Goal: Book appointment/travel/reservation

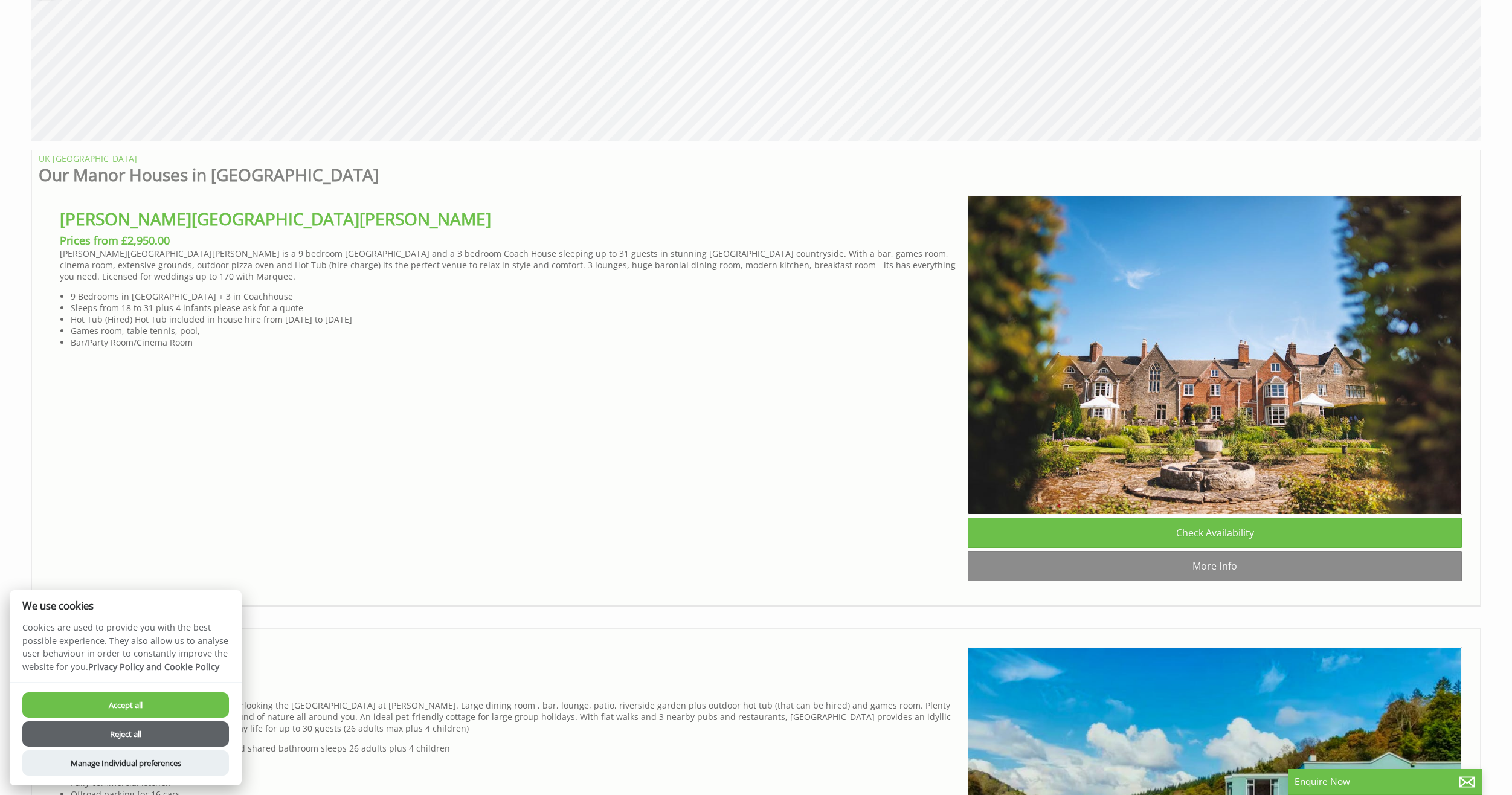
scroll to position [785, 0]
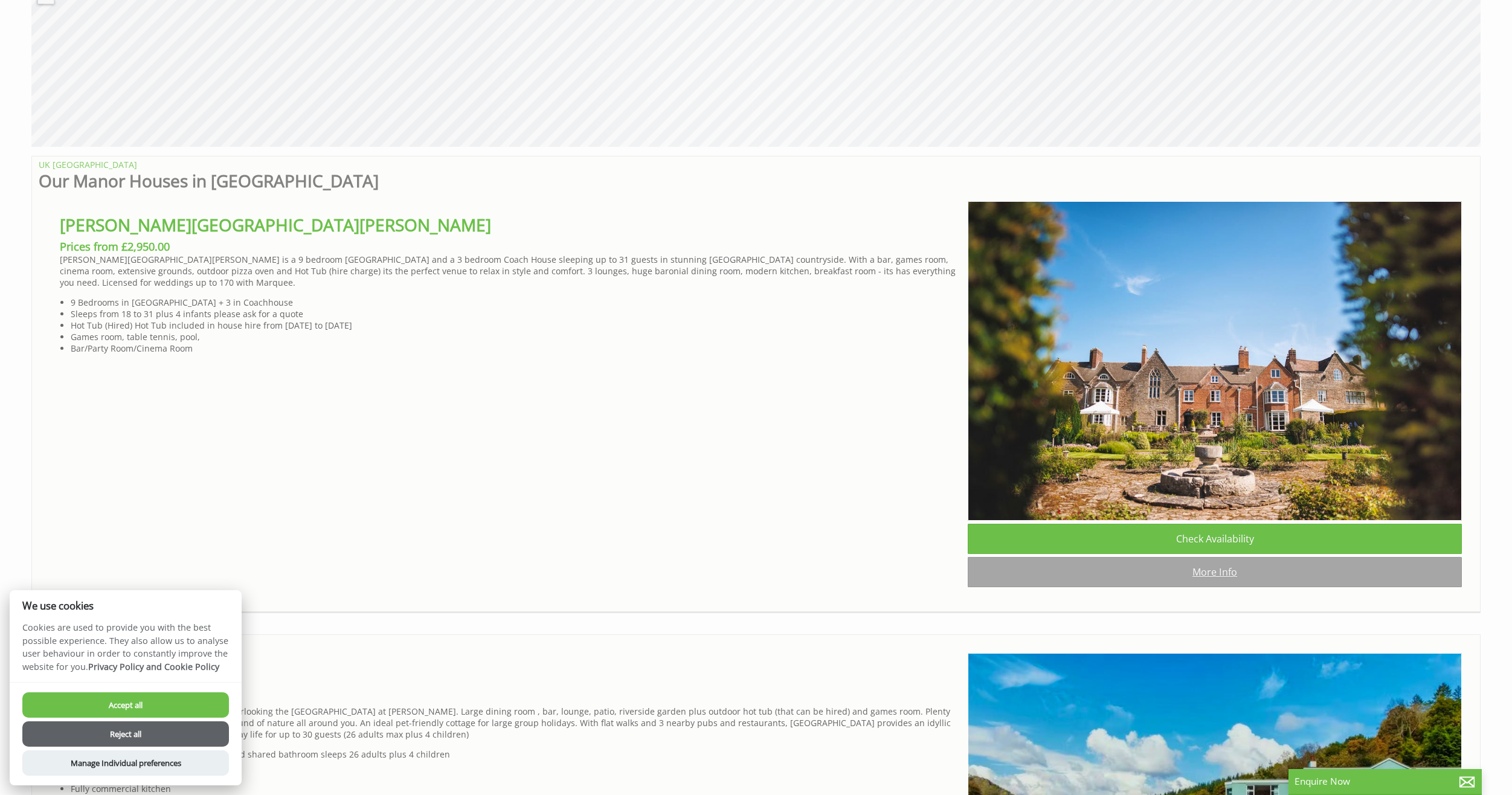
click at [1033, 576] on link "More Info" at bounding box center [1214, 571] width 494 height 30
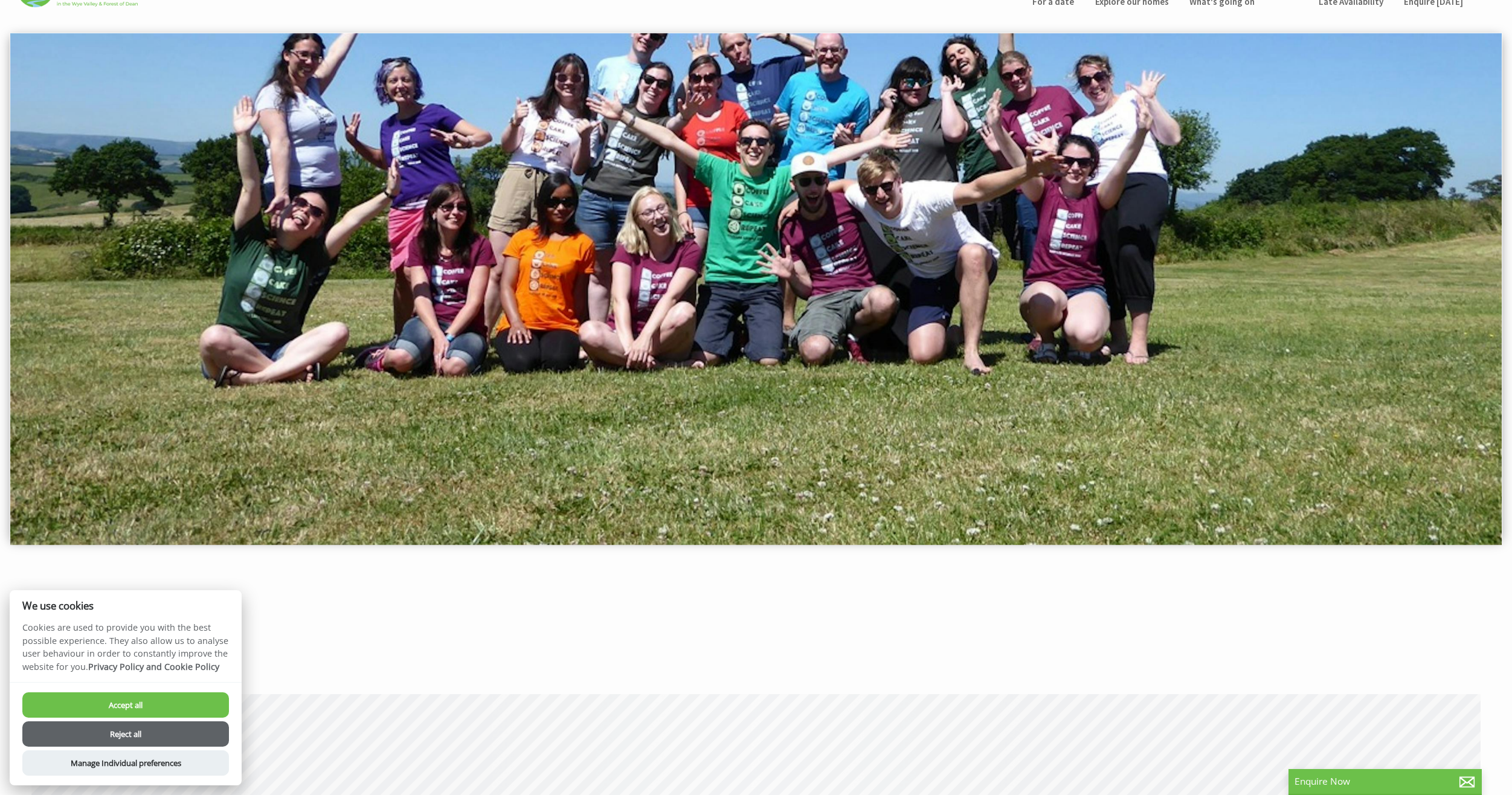
scroll to position [0, 0]
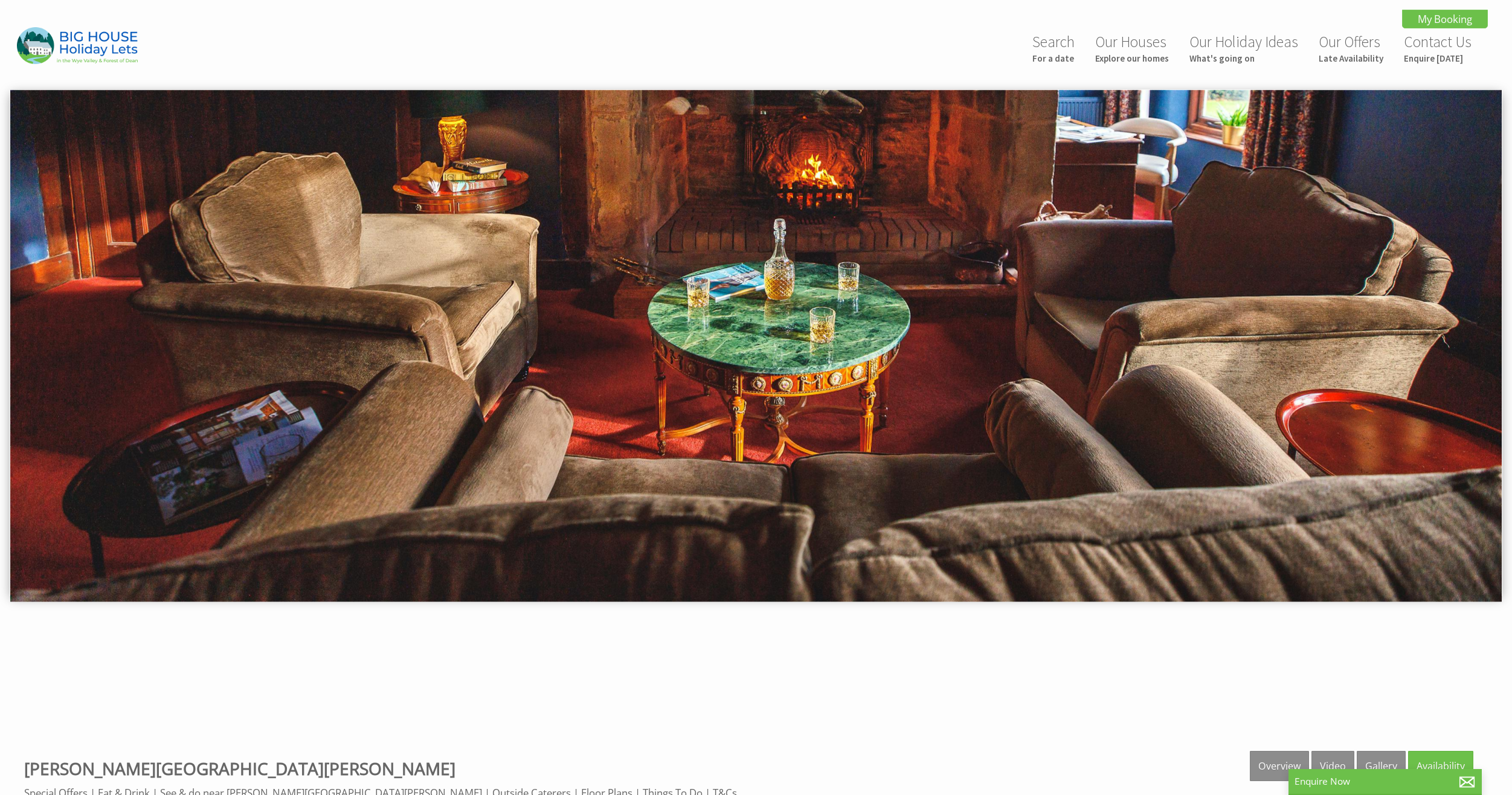
click at [933, 352] on img at bounding box center [756, 346] width 1492 height 512
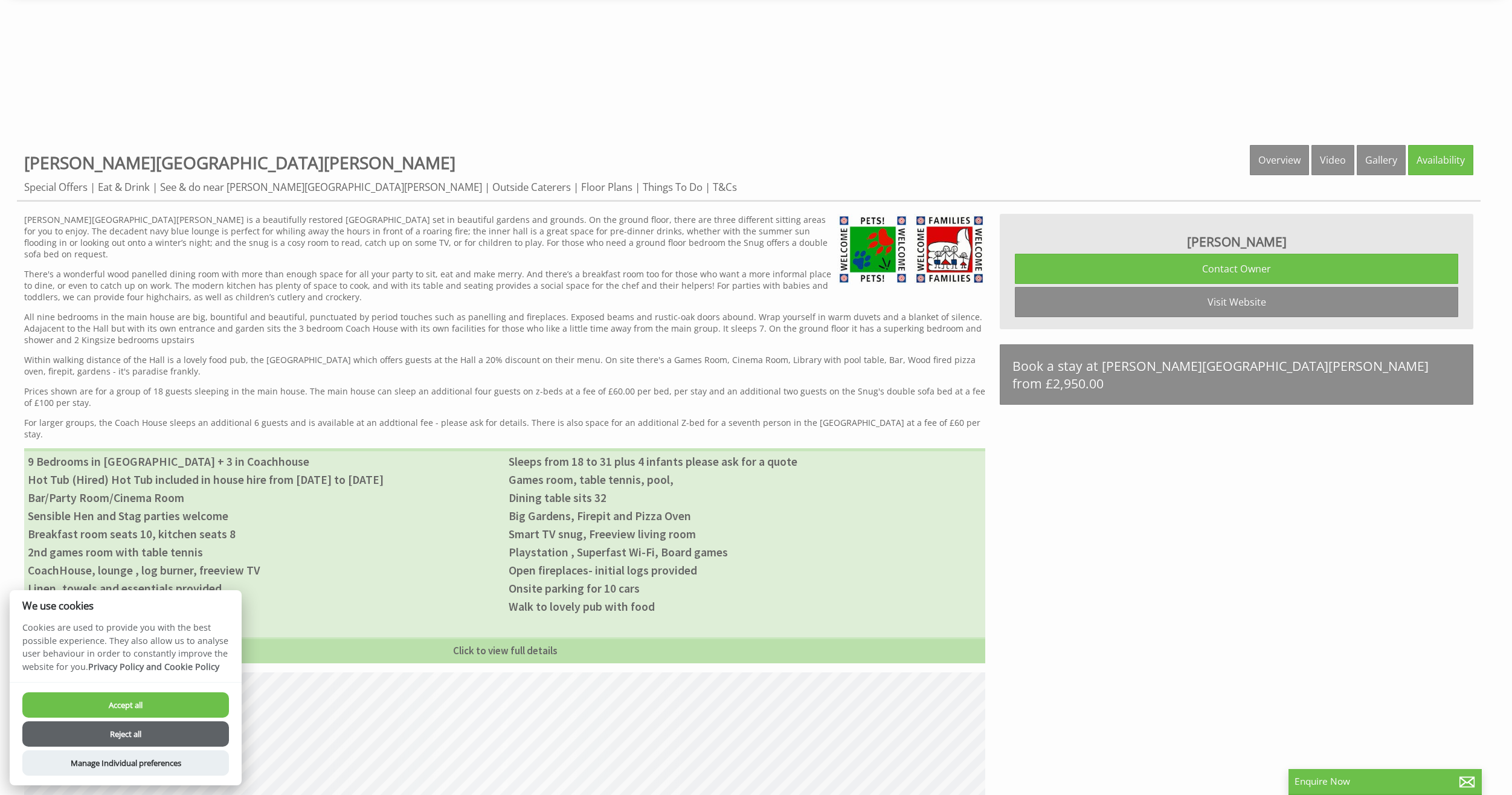
scroll to position [524, 0]
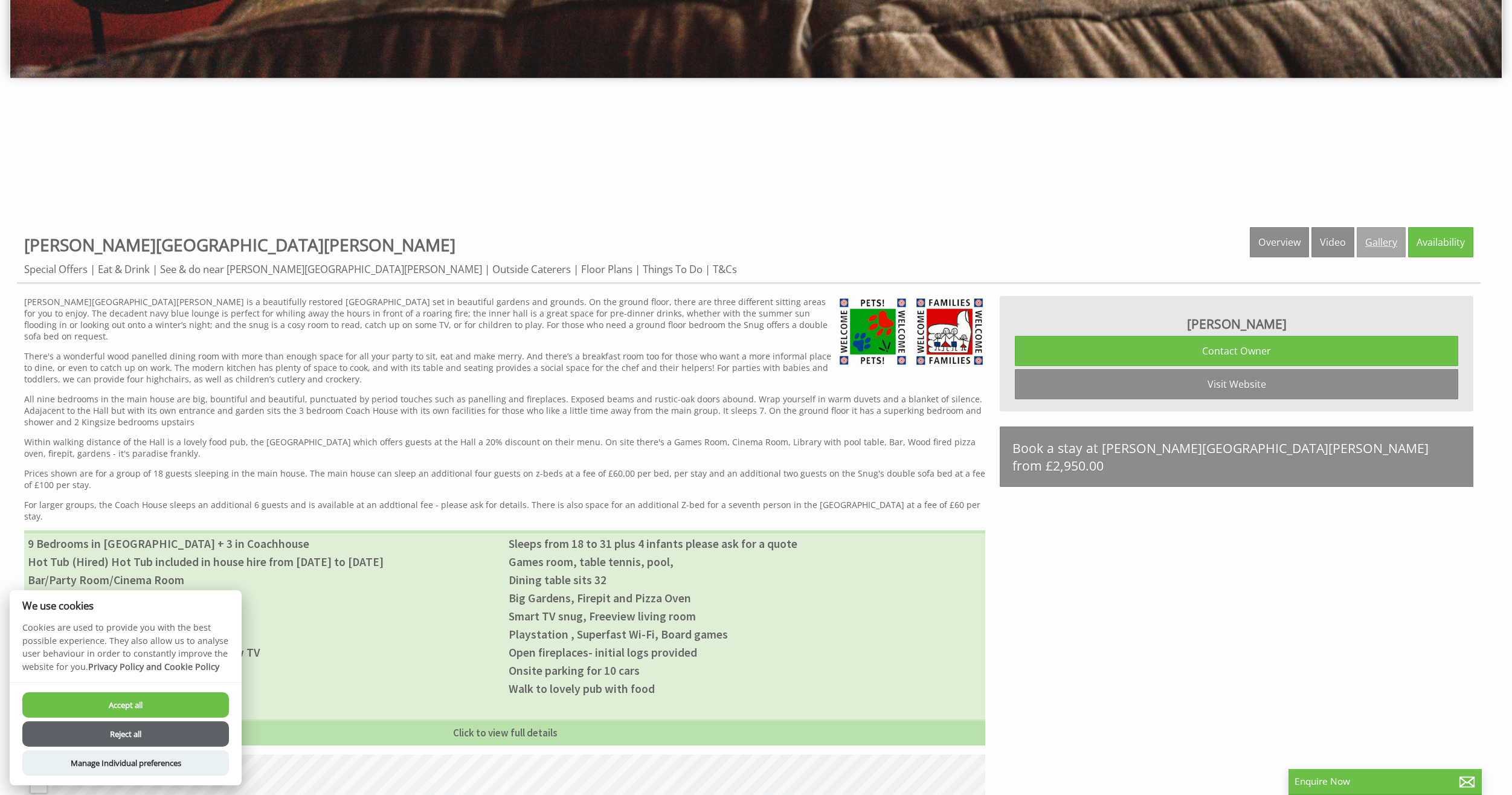
click at [1371, 245] on link "Gallery" at bounding box center [1381, 242] width 49 height 30
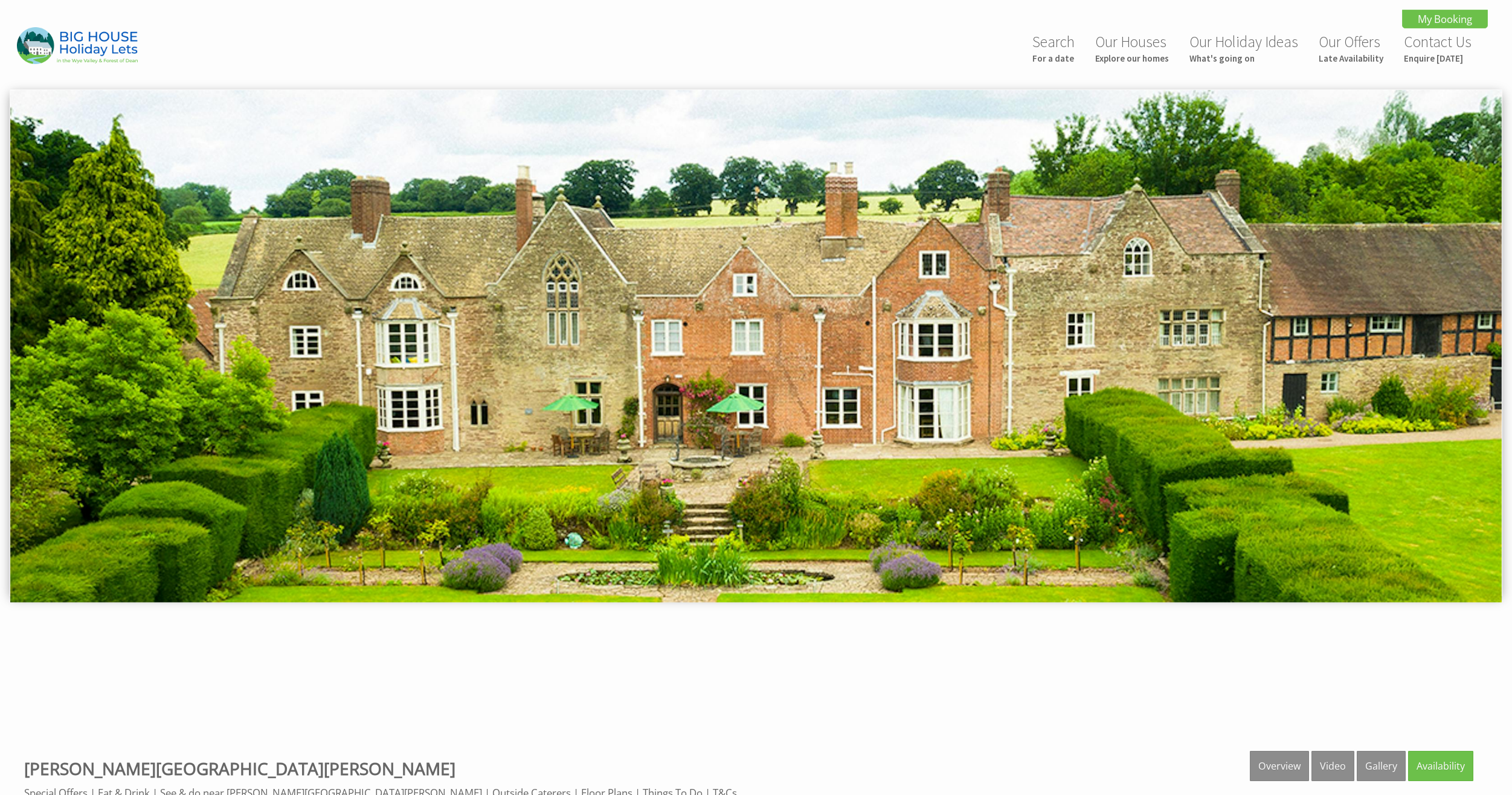
click at [937, 440] on img at bounding box center [756, 346] width 1492 height 512
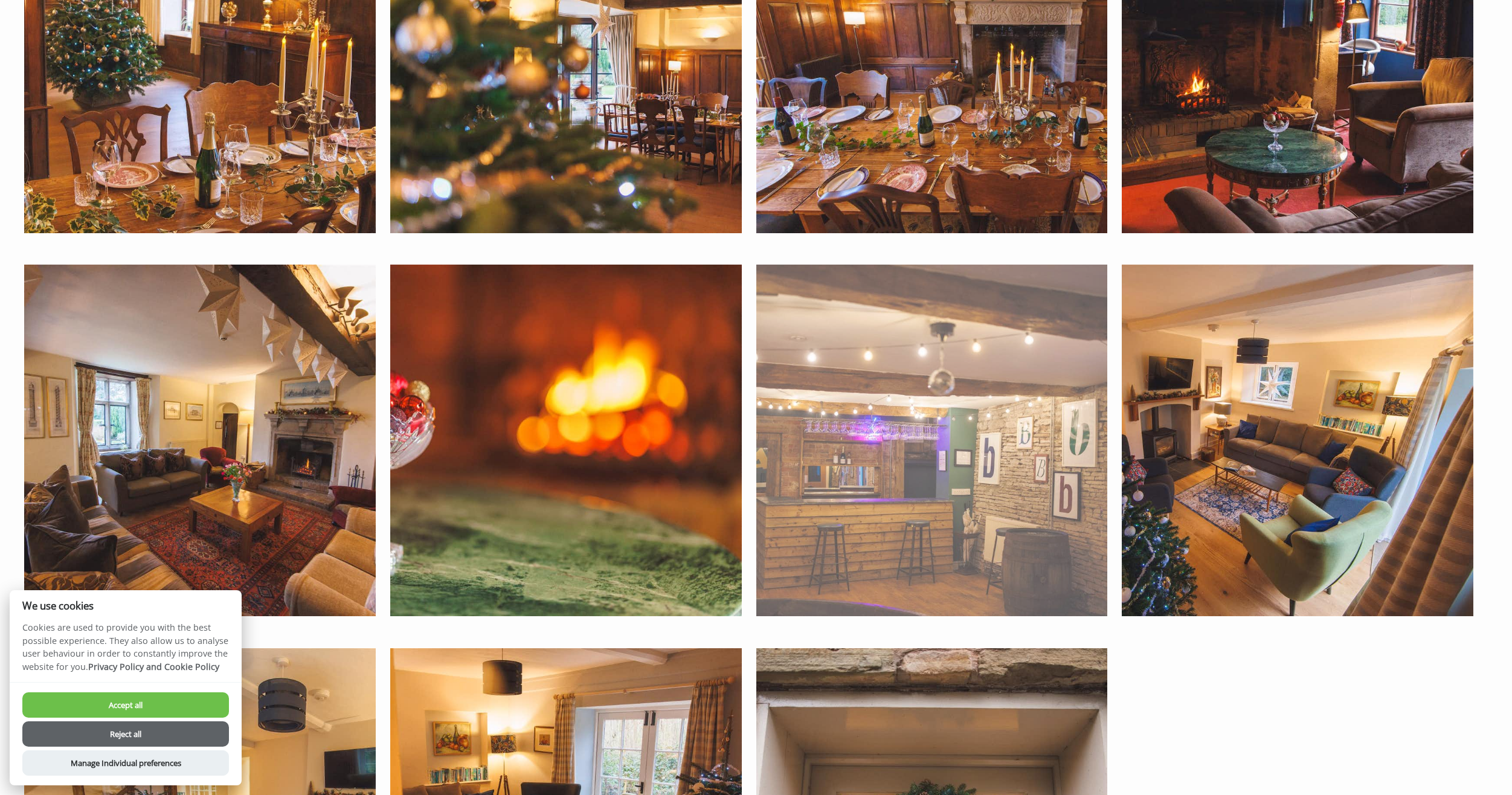
scroll to position [7701, 0]
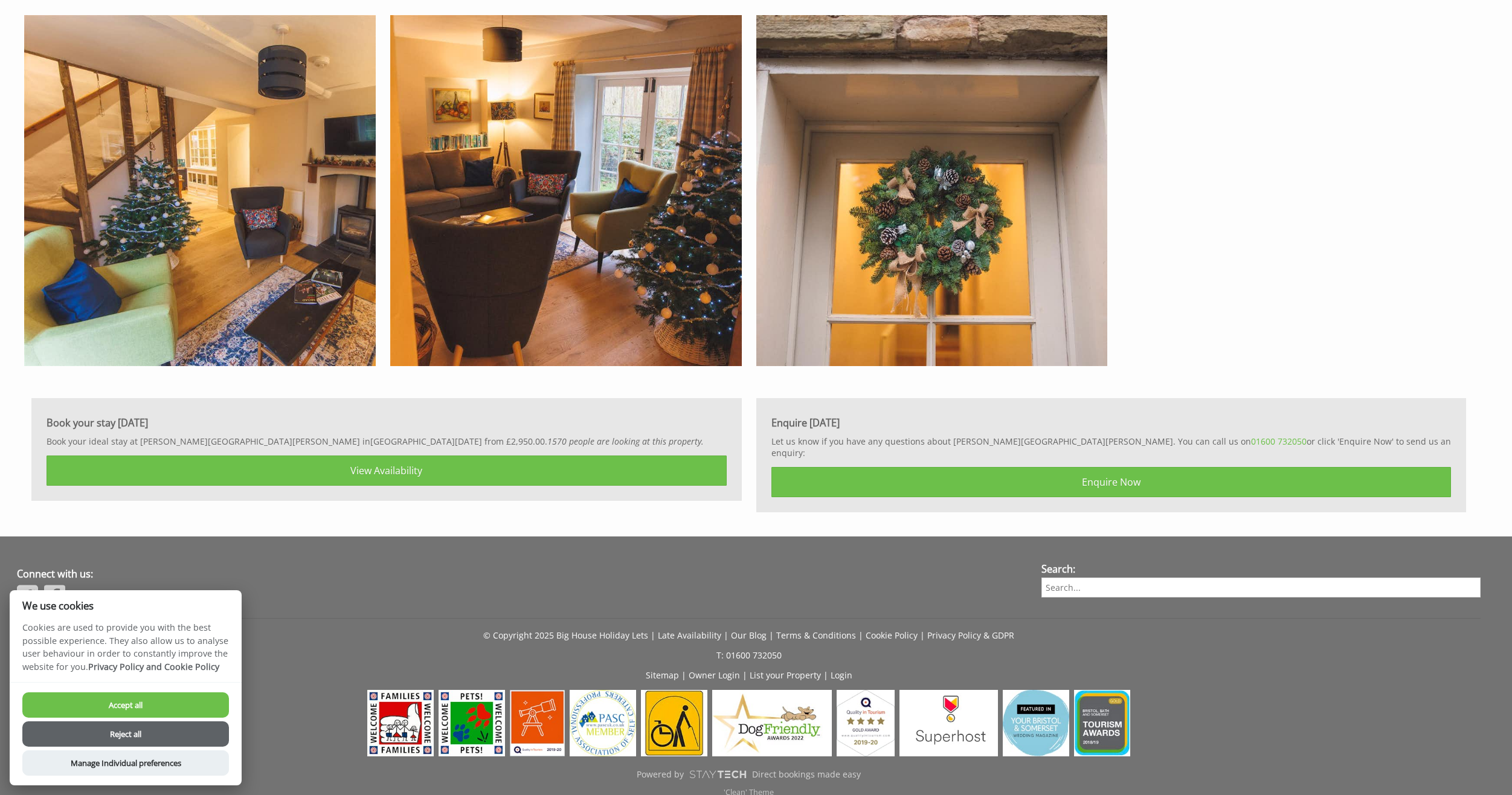
drag, startPoint x: 1211, startPoint y: 139, endPoint x: 1370, endPoint y: 91, distance: 166.1
drag, startPoint x: 1370, startPoint y: 91, endPoint x: 1313, endPoint y: 45, distance: 73.2
